Goal: Communication & Community: Answer question/provide support

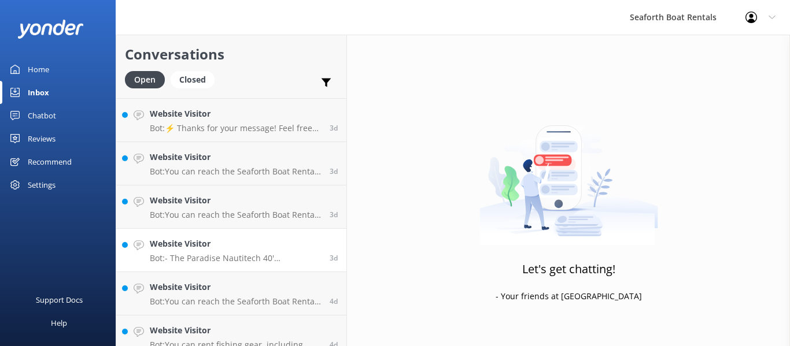
scroll to position [1093, 0]
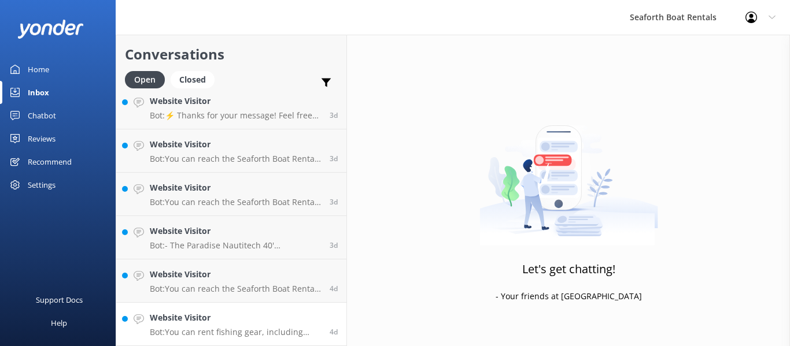
click at [234, 320] on h4 "Website Visitor" at bounding box center [235, 318] width 171 height 13
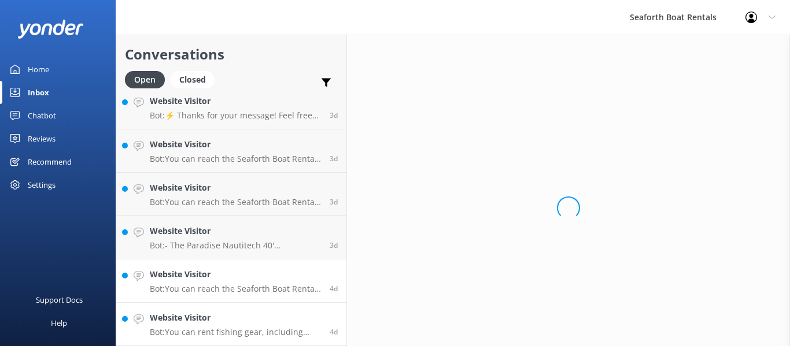
click at [239, 291] on p "Bot: You can reach the Seaforth Boat Rental team at [PHONE_NUMBER] or by emaili…" at bounding box center [235, 289] width 171 height 10
click at [246, 227] on h4 "Website Visitor" at bounding box center [235, 231] width 171 height 13
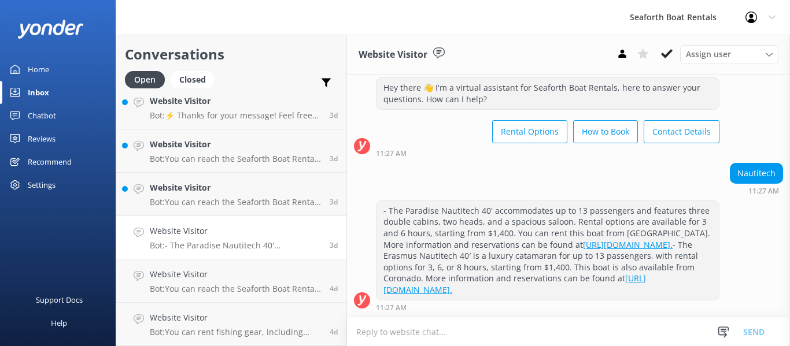
scroll to position [50, 0]
click at [243, 189] on h4 "Website Visitor" at bounding box center [235, 187] width 171 height 13
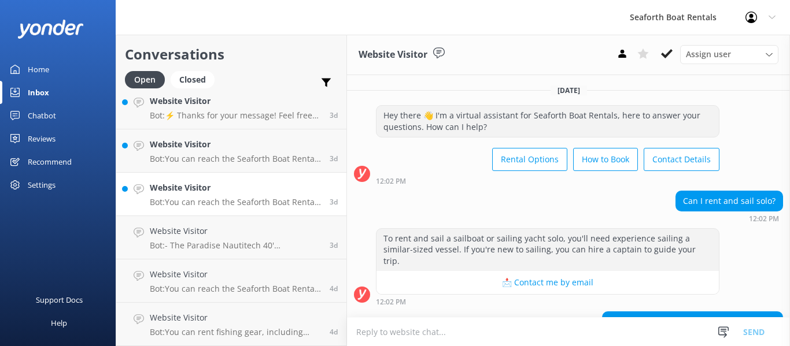
scroll to position [155, 0]
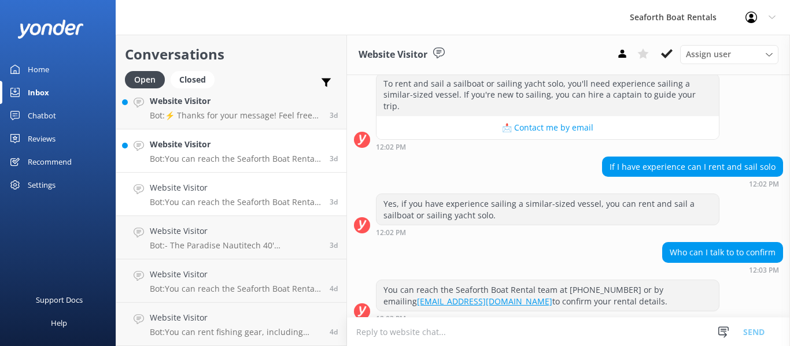
drag, startPoint x: 182, startPoint y: 153, endPoint x: 181, endPoint y: 131, distance: 21.4
click at [182, 153] on div "Website Visitor Bot: You can reach the Seaforth Boat Rental team by emailing [E…" at bounding box center [235, 150] width 171 height 25
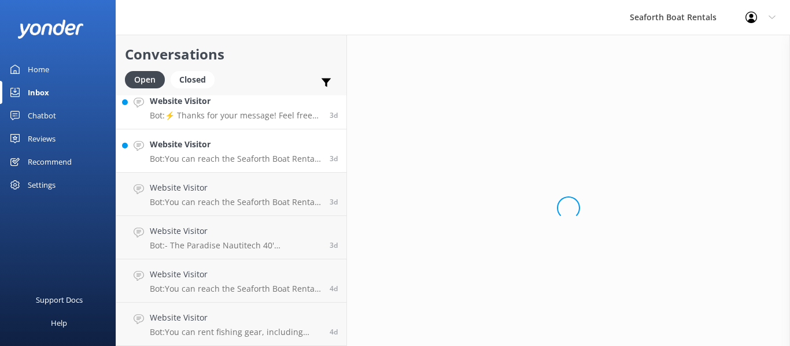
click at [206, 104] on h4 "Website Visitor" at bounding box center [235, 101] width 171 height 13
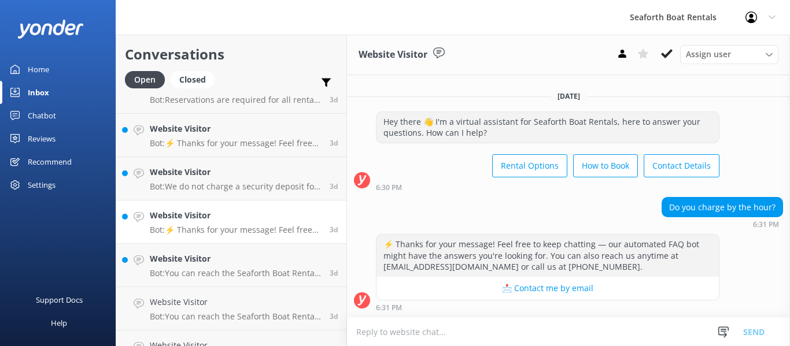
scroll to position [977, 0]
click at [243, 183] on p "Bot: We do not charge a security deposit for rentals. Reservations are paid in …" at bounding box center [235, 188] width 171 height 10
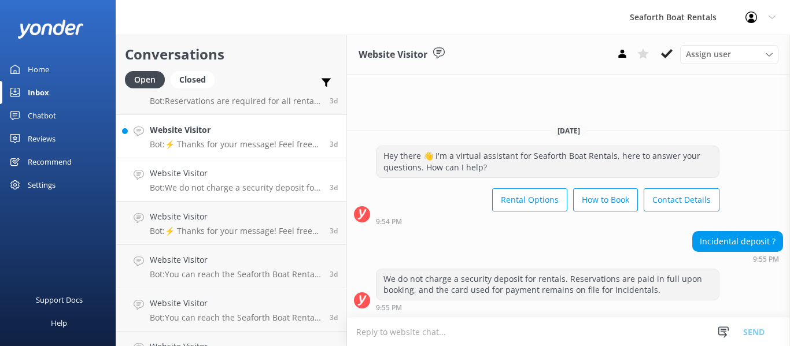
click at [249, 142] on p "Bot: ⚡ Thanks for your message! Feel free to keep chatting — our automated FAQ …" at bounding box center [235, 144] width 171 height 10
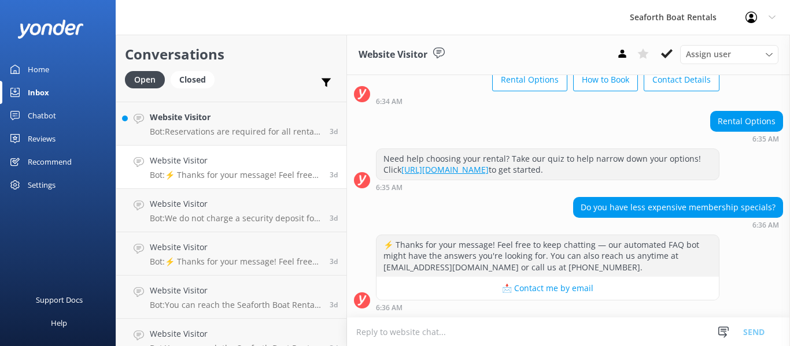
scroll to position [920, 0]
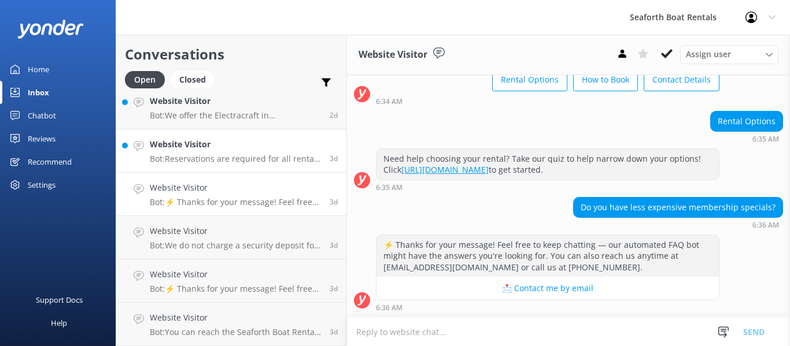
click at [255, 158] on p "Bot: Reservations are required for all rentals and can be made through our onli…" at bounding box center [235, 159] width 171 height 10
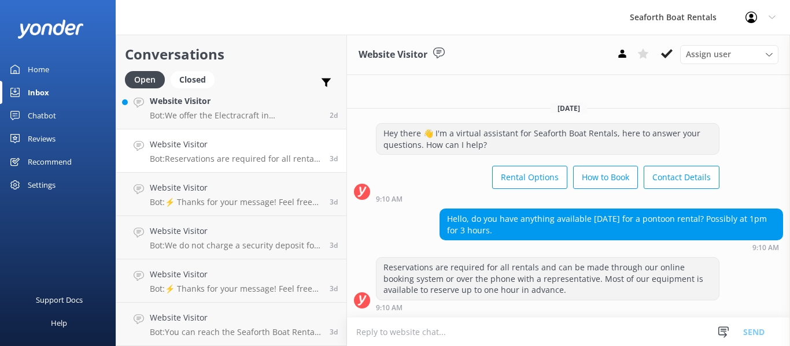
scroll to position [862, 0]
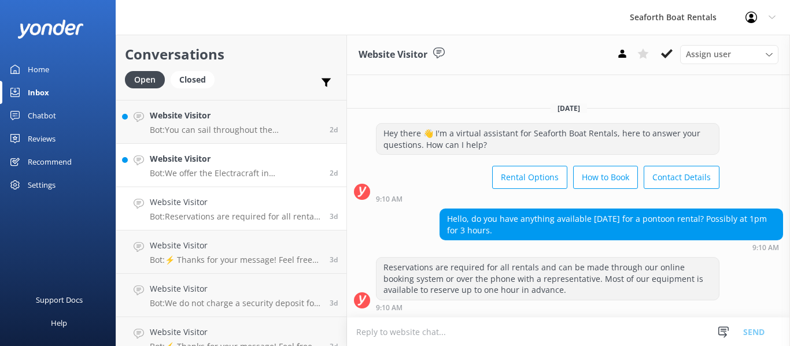
click at [221, 161] on h4 "Website Visitor" at bounding box center [235, 159] width 171 height 13
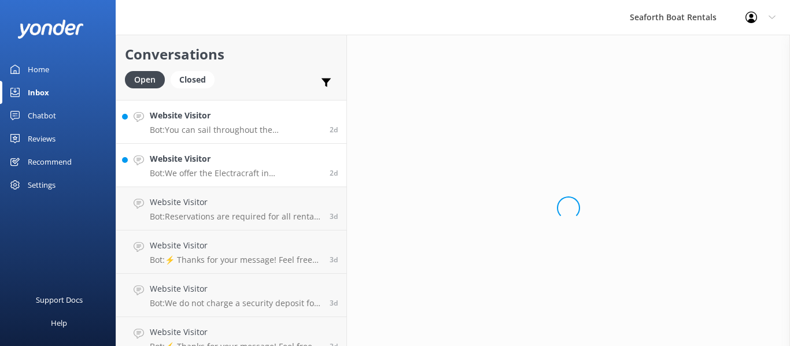
click at [237, 125] on p "Bot: You can sail throughout the [GEOGRAPHIC_DATA] and, with approval, out into…" at bounding box center [235, 130] width 171 height 10
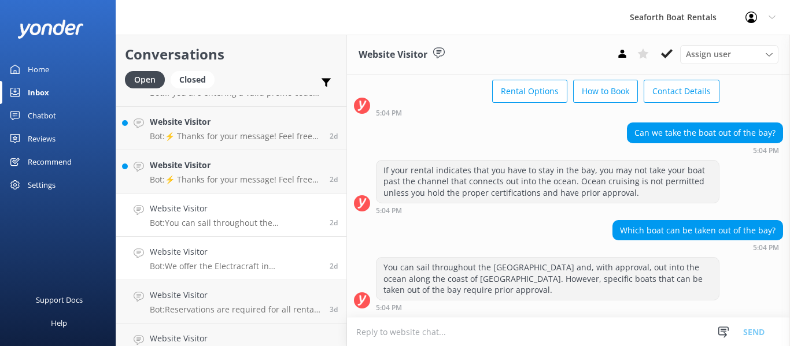
scroll to position [746, 0]
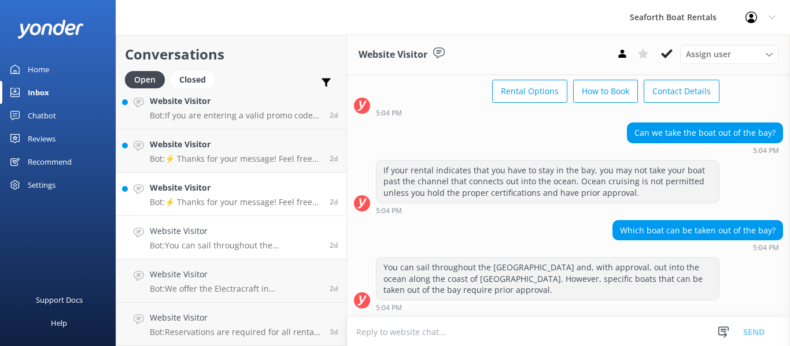
click at [231, 194] on h4 "Website Visitor" at bounding box center [235, 187] width 171 height 13
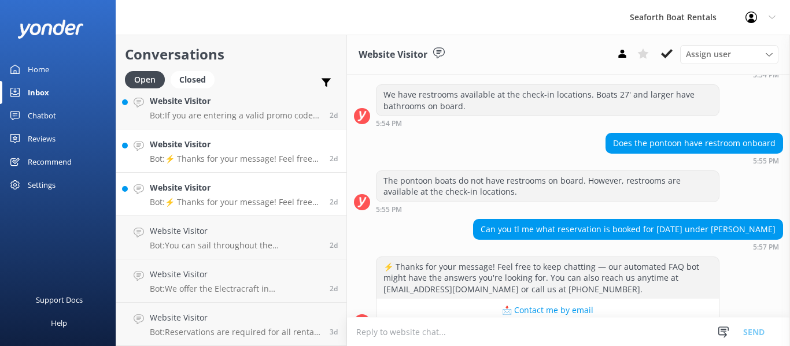
scroll to position [395, 0]
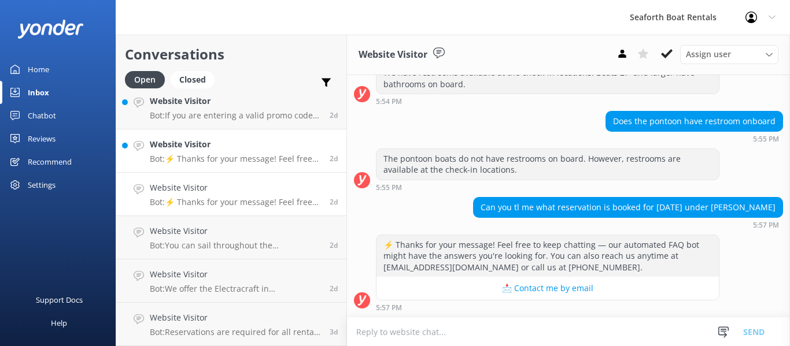
click at [234, 153] on div "Website Visitor Bot: ⚡ Thanks for your message! Feel free to keep chatting — ou…" at bounding box center [235, 150] width 171 height 25
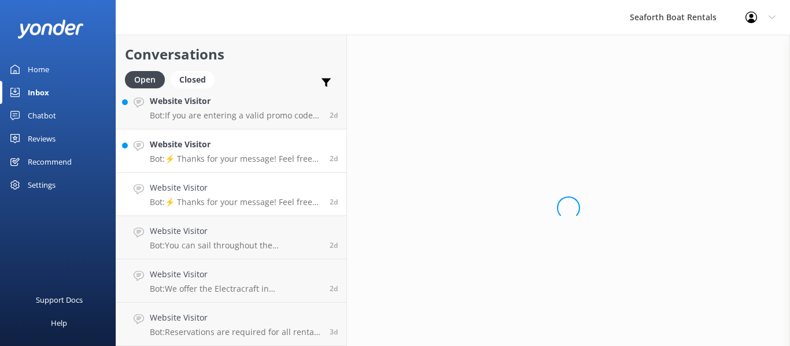
click at [236, 181] on h4 "Website Visitor" at bounding box center [235, 187] width 171 height 13
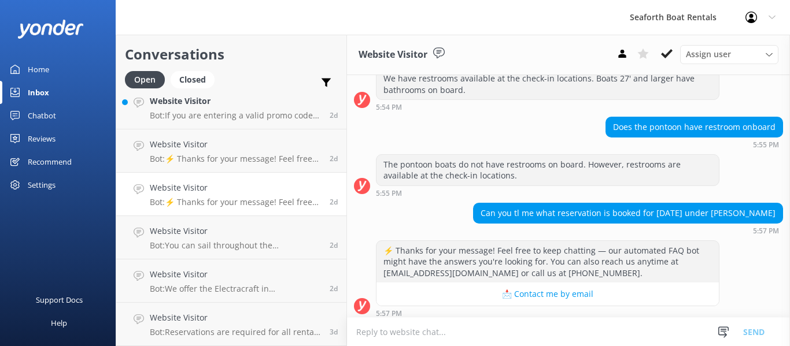
scroll to position [395, 0]
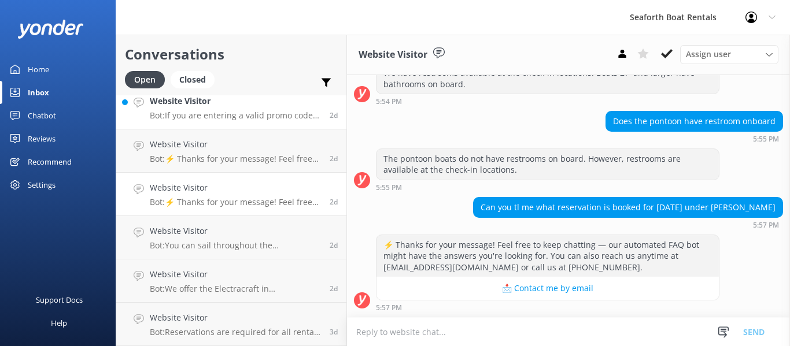
click at [248, 117] on p "Bot: If you are entering a valid promo code that is not working during check ou…" at bounding box center [235, 115] width 171 height 10
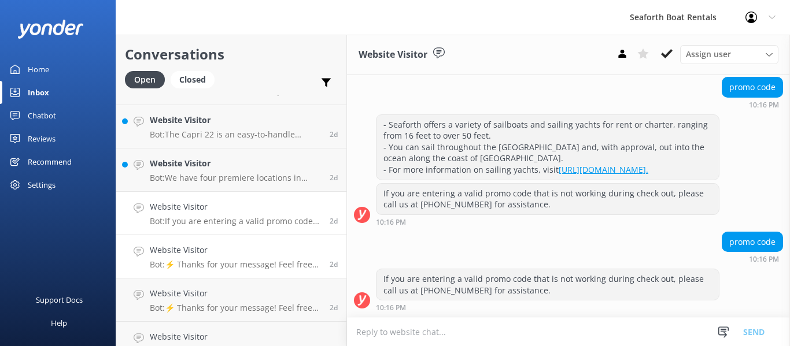
scroll to position [631, 0]
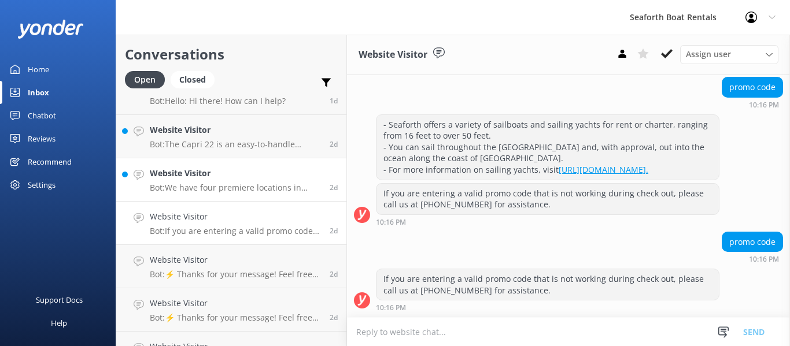
click at [257, 183] on p "Bot: We have four premiere locations in [GEOGRAPHIC_DATA]: [GEOGRAPHIC_DATA], […" at bounding box center [235, 188] width 171 height 10
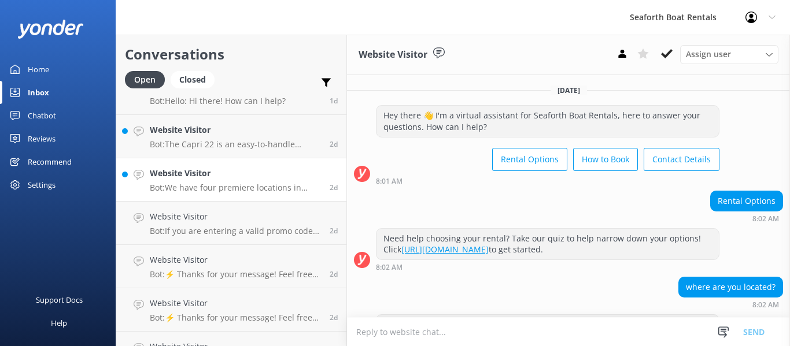
scroll to position [46, 0]
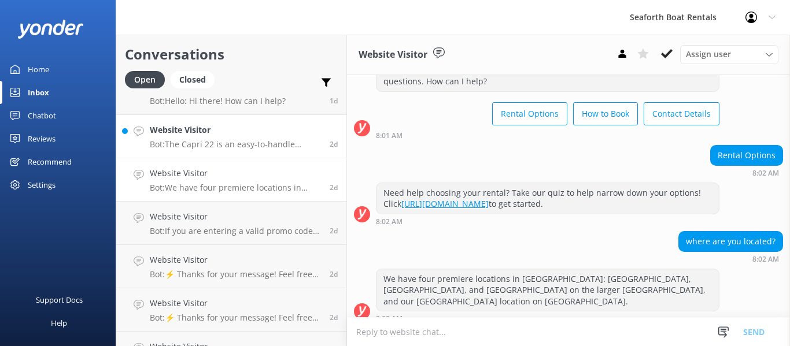
click at [234, 144] on p "Bot: The Capri 22 is an easy-to-handle sailboat, perfect for exploring [GEOGRAP…" at bounding box center [235, 144] width 171 height 10
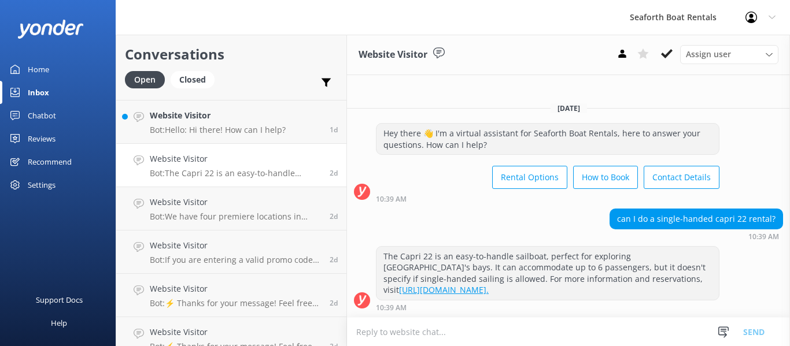
scroll to position [573, 0]
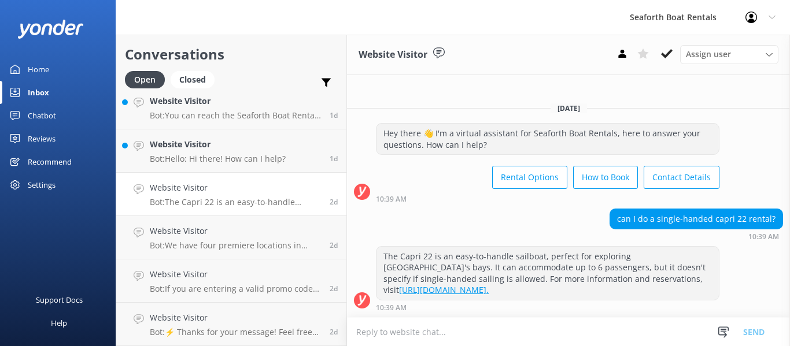
click at [232, 144] on h4 "Website Visitor" at bounding box center [218, 144] width 136 height 13
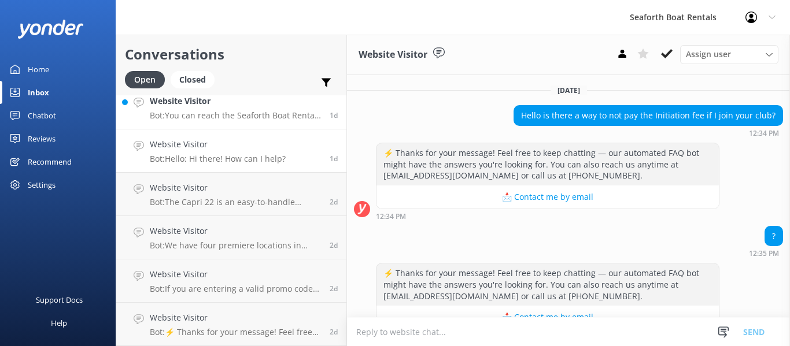
click at [239, 99] on h4 "Website Visitor" at bounding box center [235, 101] width 171 height 13
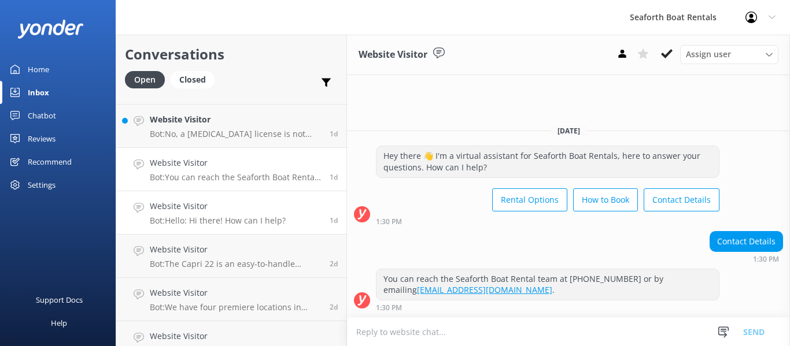
scroll to position [457, 0]
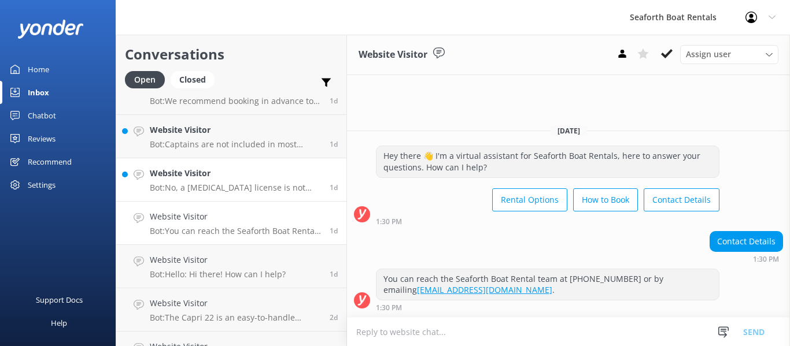
click at [261, 174] on h4 "Website Visitor" at bounding box center [235, 173] width 171 height 13
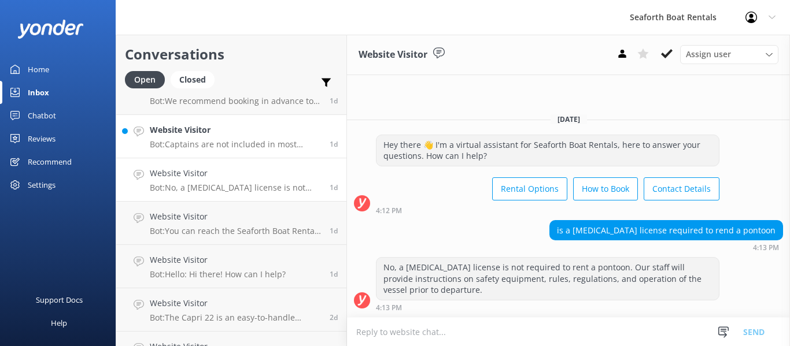
click at [257, 140] on p "Bot: Captains are not included in most rentals or charters. We can recommend li…" at bounding box center [235, 144] width 171 height 10
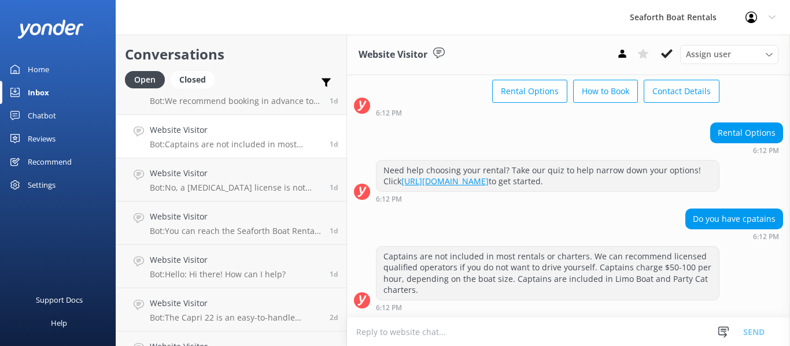
scroll to position [399, 0]
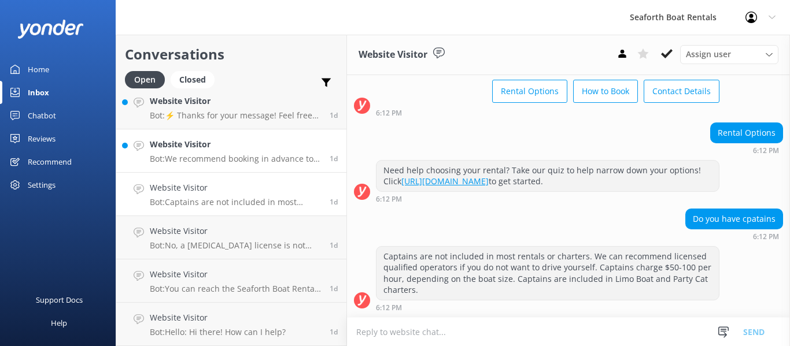
click at [257, 153] on div "Website Visitor Bot: We recommend booking in advance to ensure you don’t miss o…" at bounding box center [235, 150] width 171 height 25
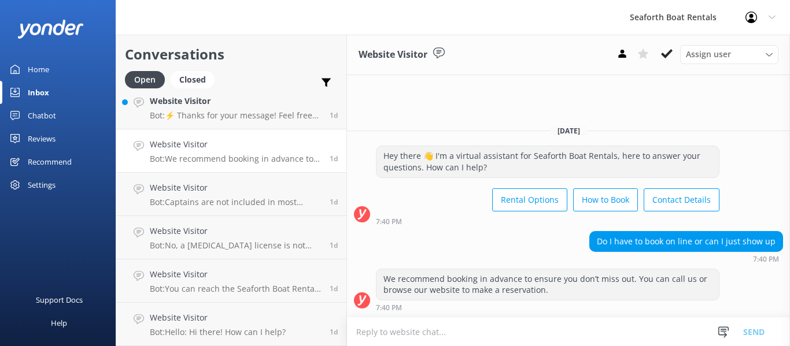
drag, startPoint x: 713, startPoint y: 135, endPoint x: 649, endPoint y: 122, distance: 64.8
click at [713, 135] on div "[DATE]" at bounding box center [568, 130] width 443 height 13
click at [279, 107] on h4 "Website Visitor" at bounding box center [235, 101] width 171 height 13
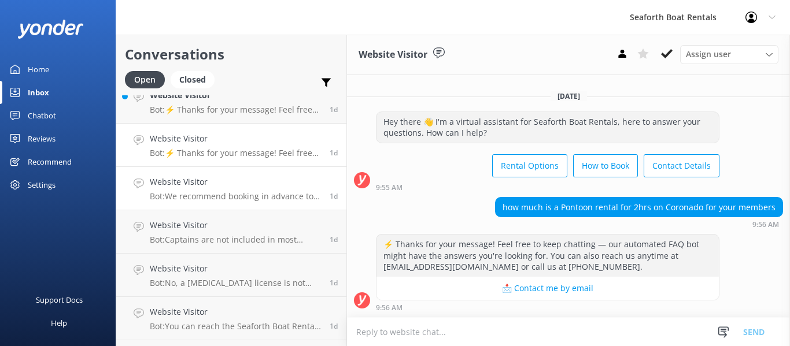
scroll to position [342, 0]
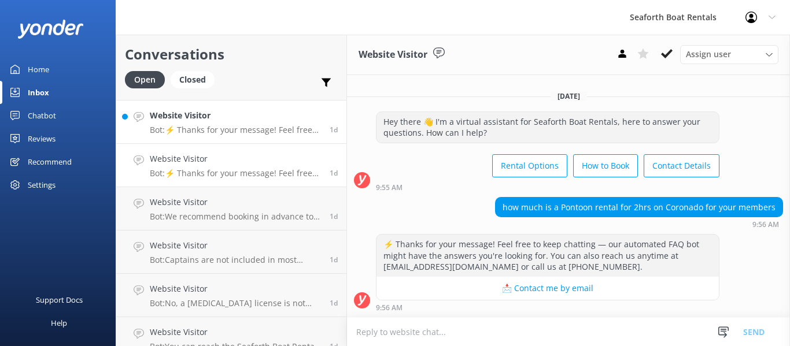
click at [251, 134] on p "Bot: ⚡ Thanks for your message! Feel free to keep chatting — our automated FAQ …" at bounding box center [235, 130] width 171 height 10
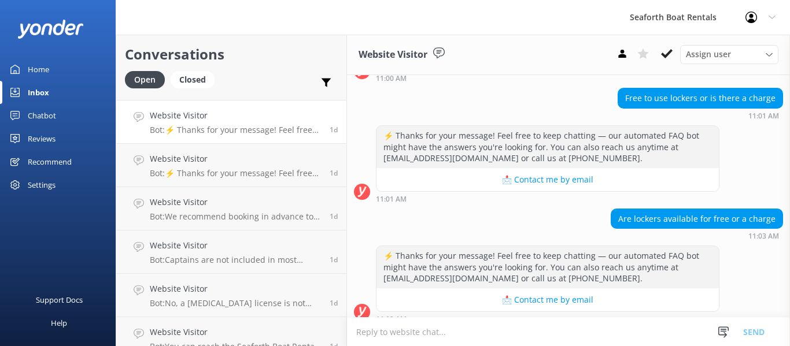
scroll to position [284, 0]
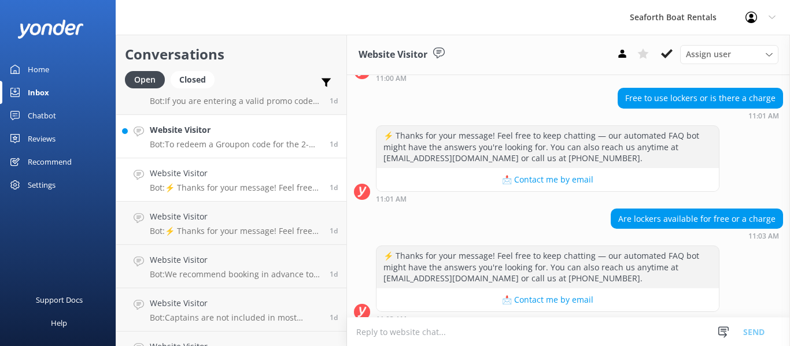
click at [249, 140] on p "Bot: To redeem a Groupon code for the 2-hour sunset sail for up to 6 people, en…" at bounding box center [235, 144] width 171 height 10
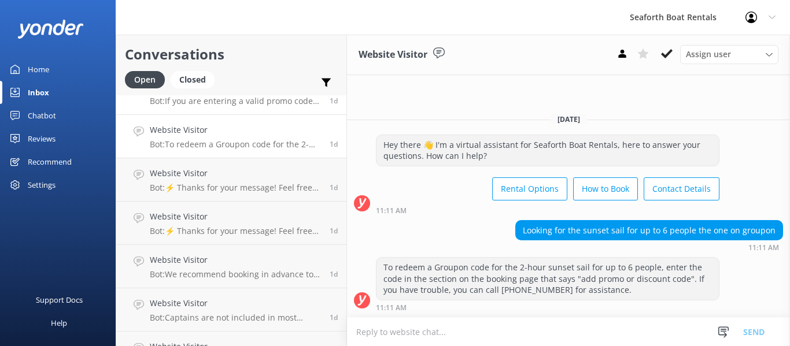
click at [234, 110] on link "Website Visitor Bot: If you are entering a valid promo code that is not working…" at bounding box center [231, 93] width 230 height 43
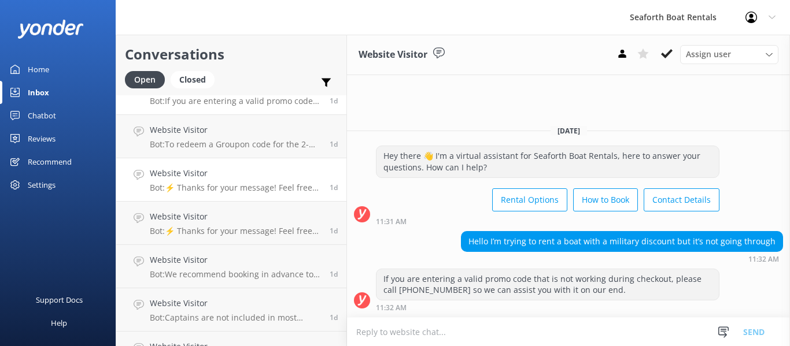
scroll to position [226, 0]
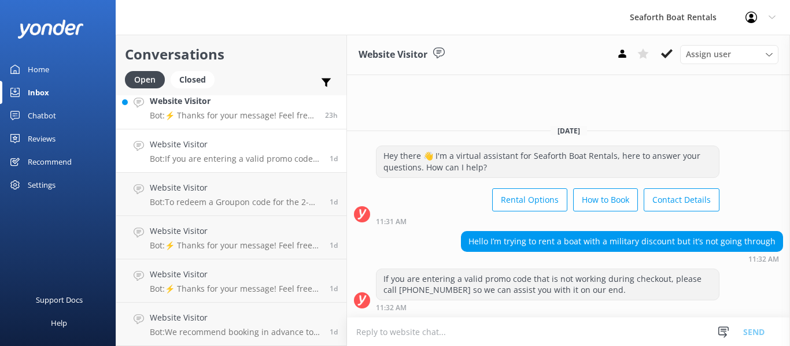
click at [242, 124] on link "Website Visitor Bot: ⚡ Thanks for your message! Feel free to keep chatting — ou…" at bounding box center [231, 107] width 230 height 43
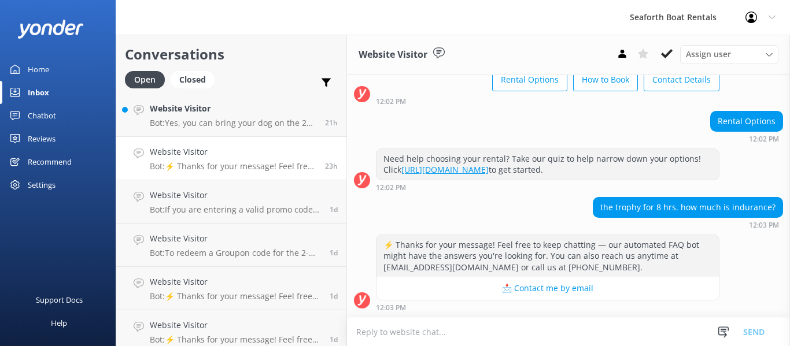
scroll to position [110, 0]
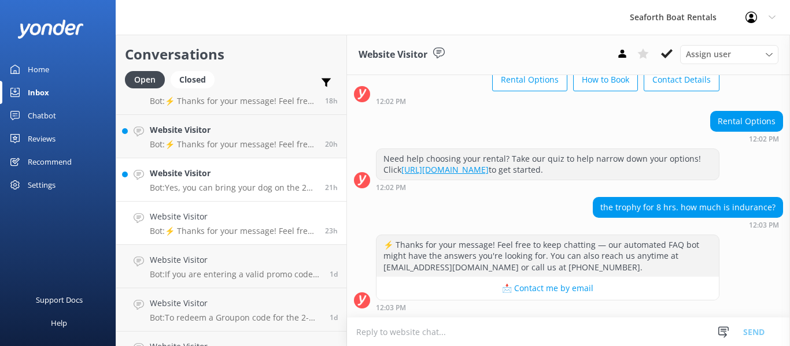
click at [232, 171] on h4 "Website Visitor" at bounding box center [233, 173] width 166 height 13
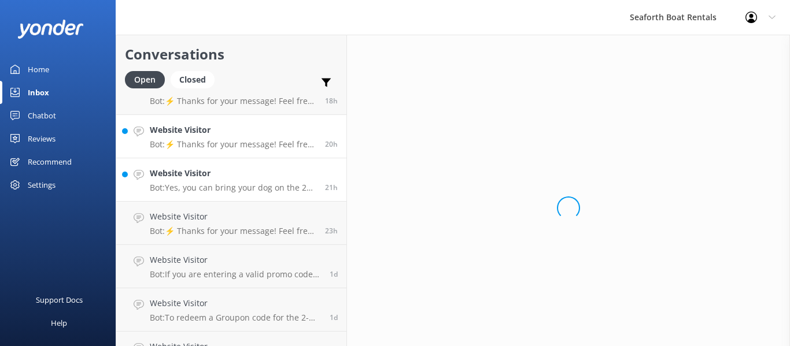
click at [243, 139] on p "Bot: ⚡ Thanks for your message! Feel free to keep chatting — our automated FAQ …" at bounding box center [233, 144] width 166 height 10
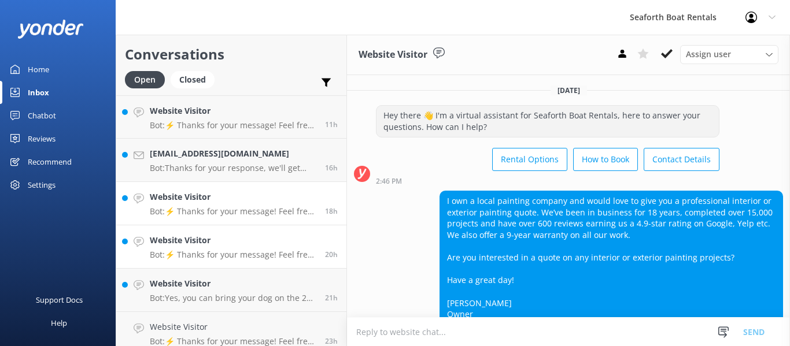
scroll to position [198, 0]
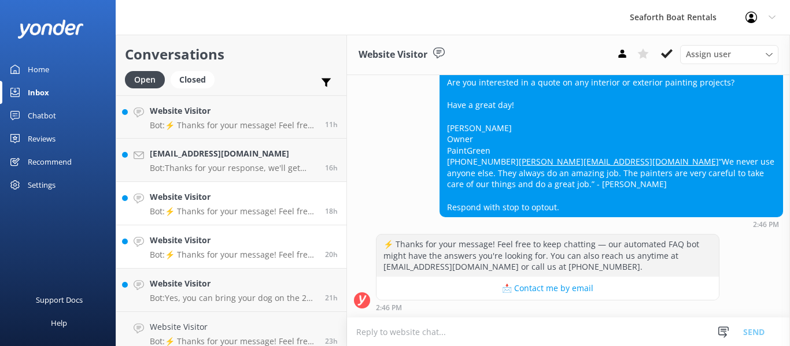
click at [239, 198] on h4 "Website Visitor" at bounding box center [233, 197] width 166 height 13
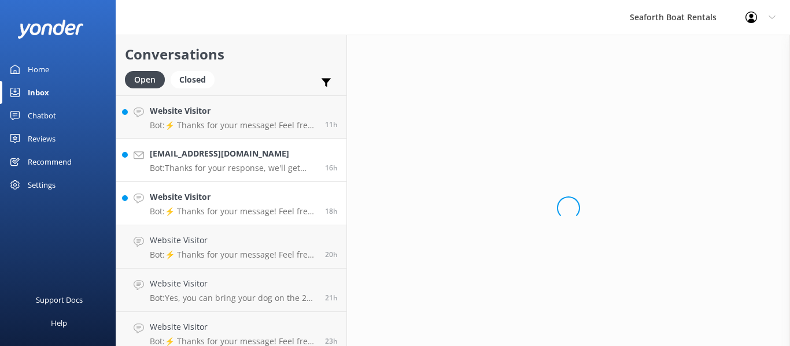
click at [246, 172] on p "Bot: Thanks for your response, we'll get back to you as soon as we can during o…" at bounding box center [233, 168] width 166 height 10
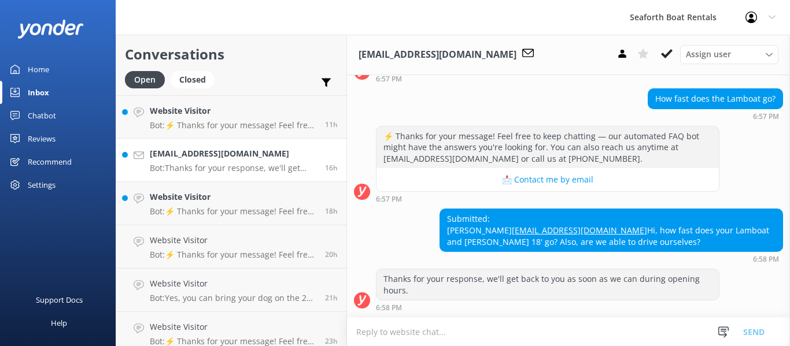
scroll to position [211, 0]
drag, startPoint x: 462, startPoint y: 220, endPoint x: 364, endPoint y: 209, distance: 99.4
click at [364, 209] on div "Submitted: [PERSON_NAME] [EMAIL_ADDRESS][DOMAIN_NAME] Hi, how fast does your La…" at bounding box center [568, 236] width 443 height 54
click at [215, 121] on p "Bot: ⚡ Thanks for your message! Feel free to keep chatting — our automated FAQ …" at bounding box center [233, 125] width 166 height 10
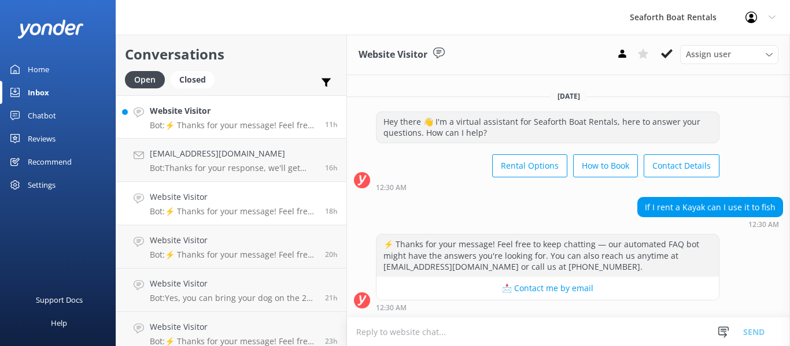
click at [229, 187] on link "Website Visitor Bot: ⚡ Thanks for your message! Feel free to keep chatting — ou…" at bounding box center [231, 203] width 230 height 43
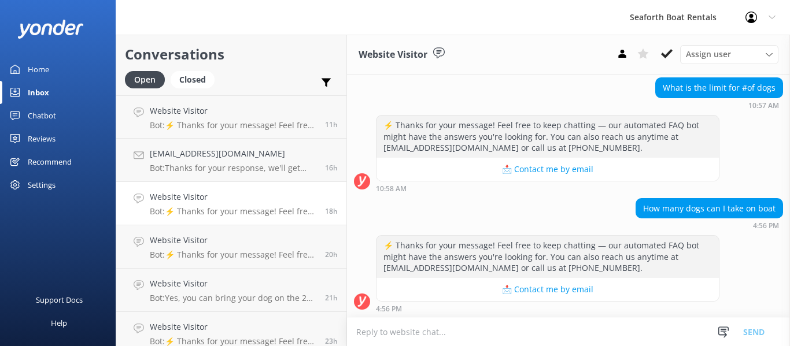
scroll to position [321, 0]
